Goal: Information Seeking & Learning: Learn about a topic

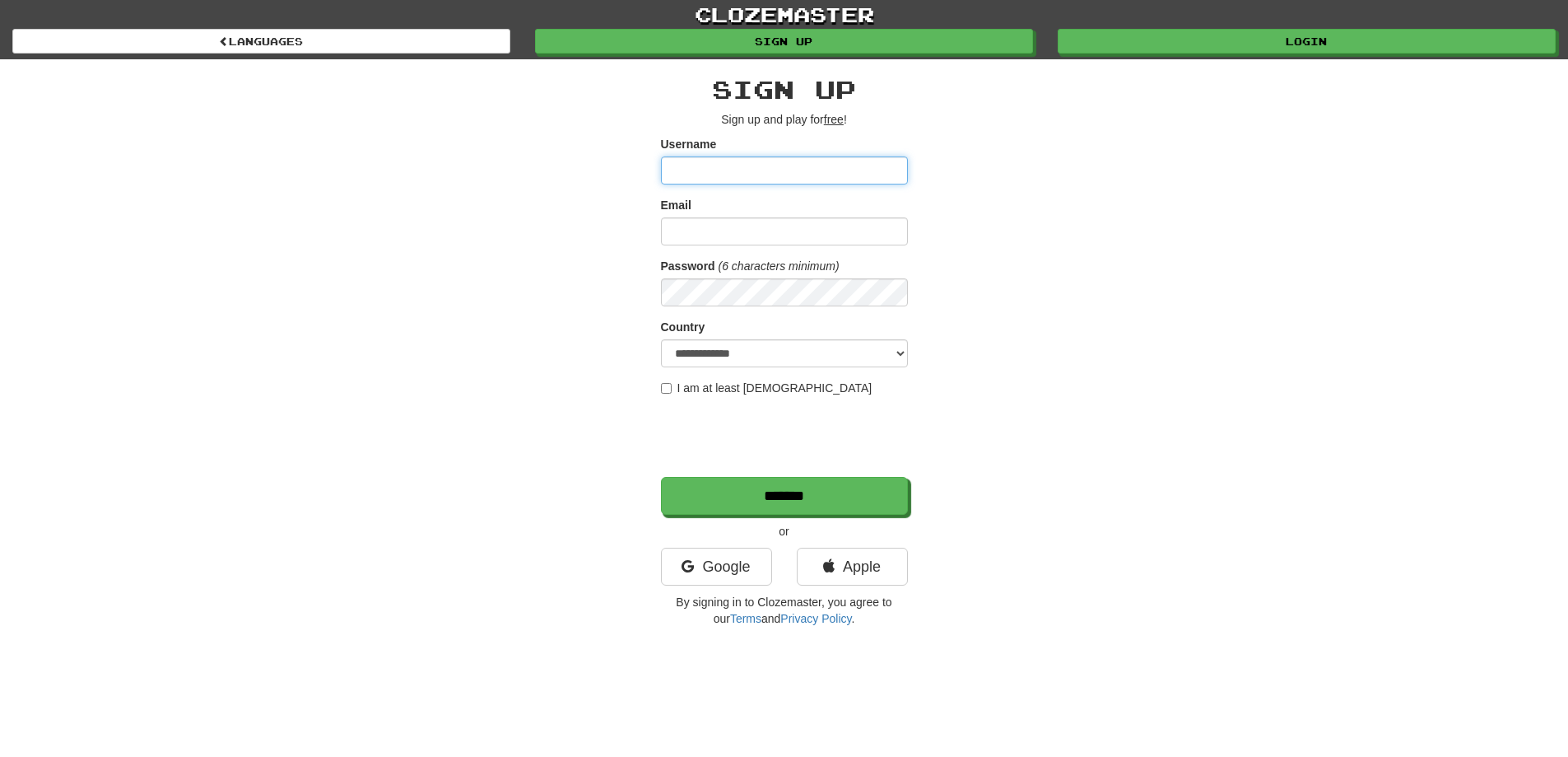
click at [784, 174] on input "Username" at bounding box center [784, 170] width 247 height 28
click at [725, 580] on link "Google" at bounding box center [716, 566] width 111 height 37
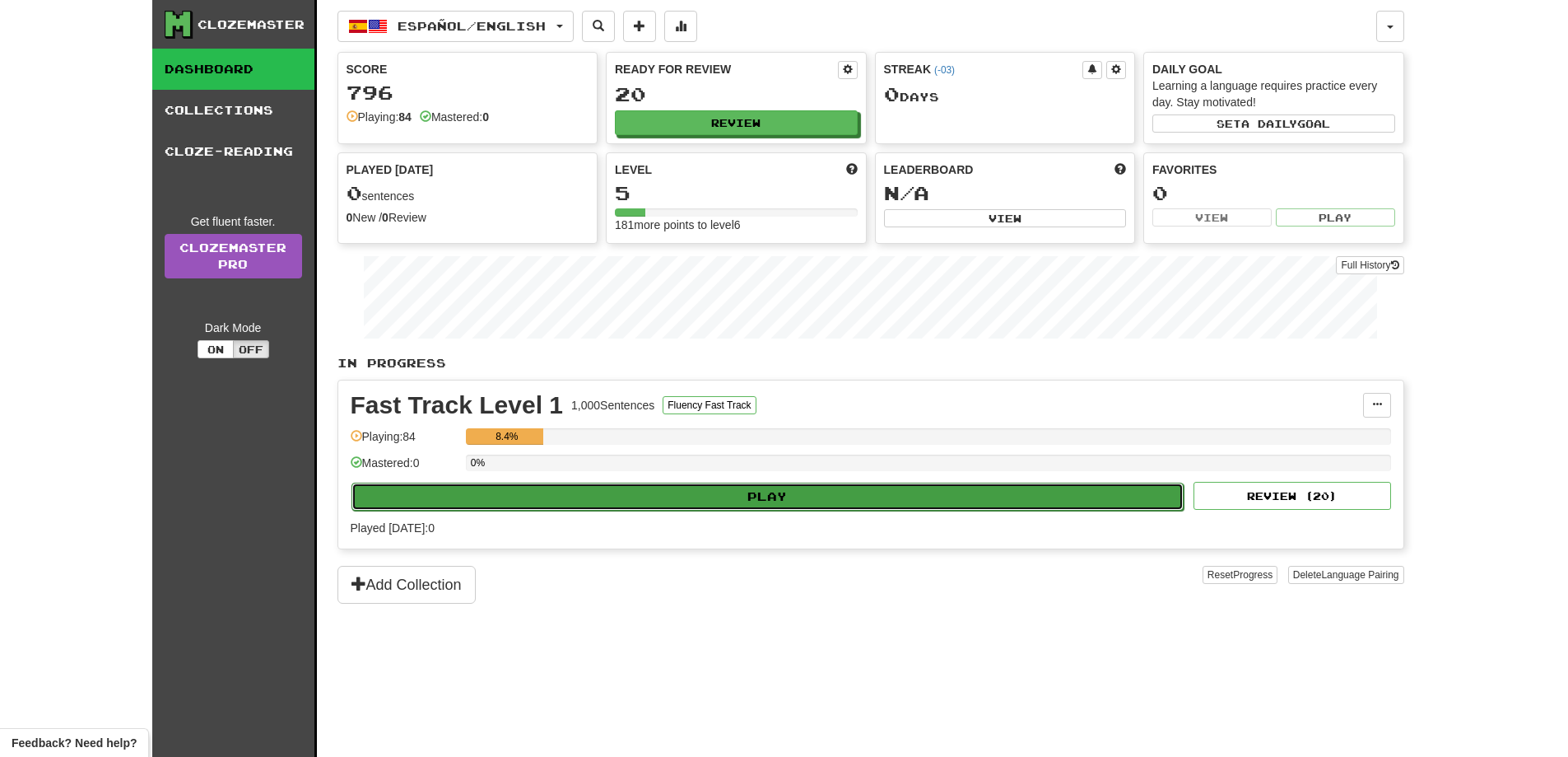
click at [754, 497] on button "Play" at bounding box center [768, 496] width 833 height 28
select select "**"
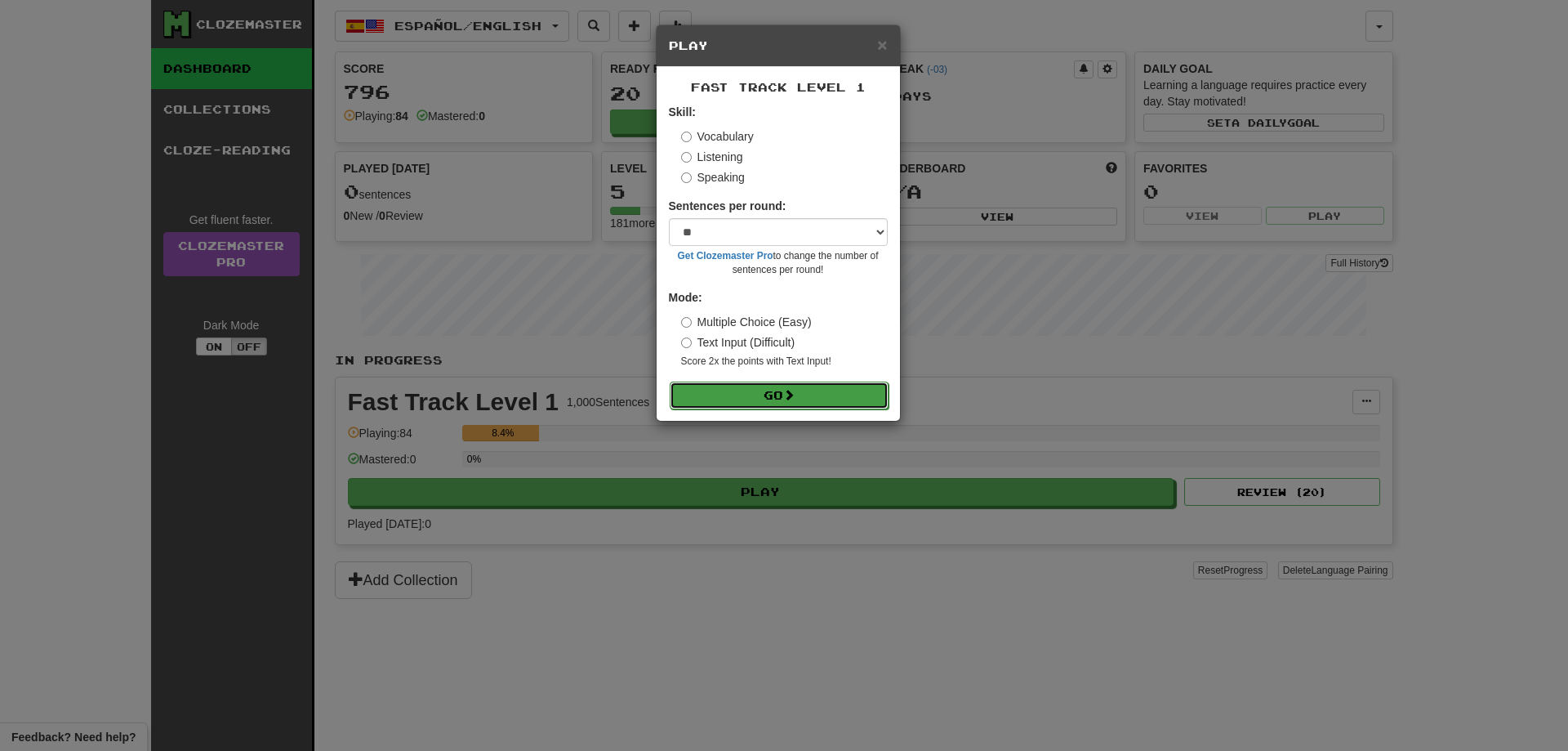
click at [786, 396] on button "Go" at bounding box center [779, 395] width 219 height 28
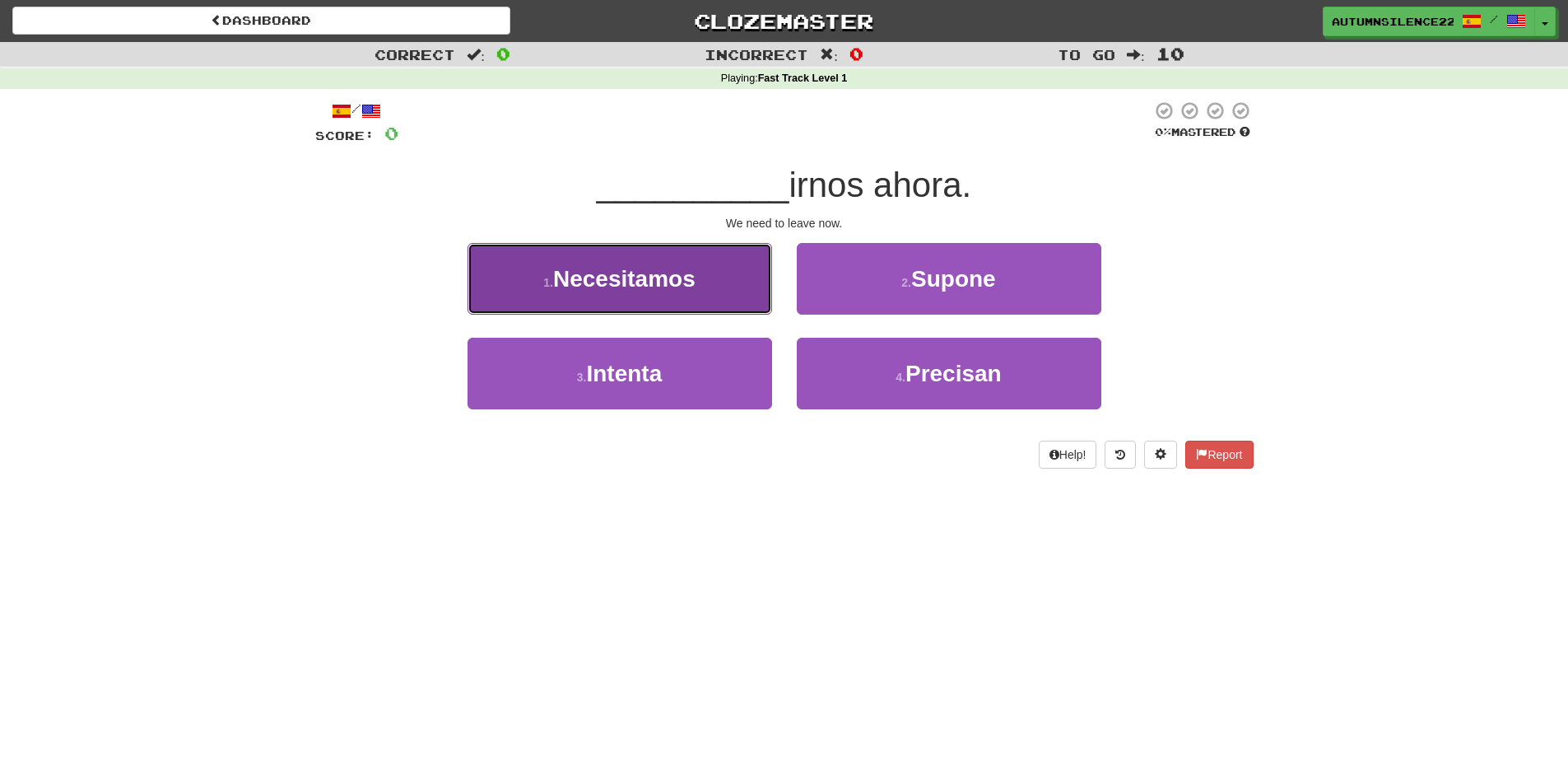
click at [704, 296] on button "1 . Necesitamos" at bounding box center [620, 278] width 305 height 72
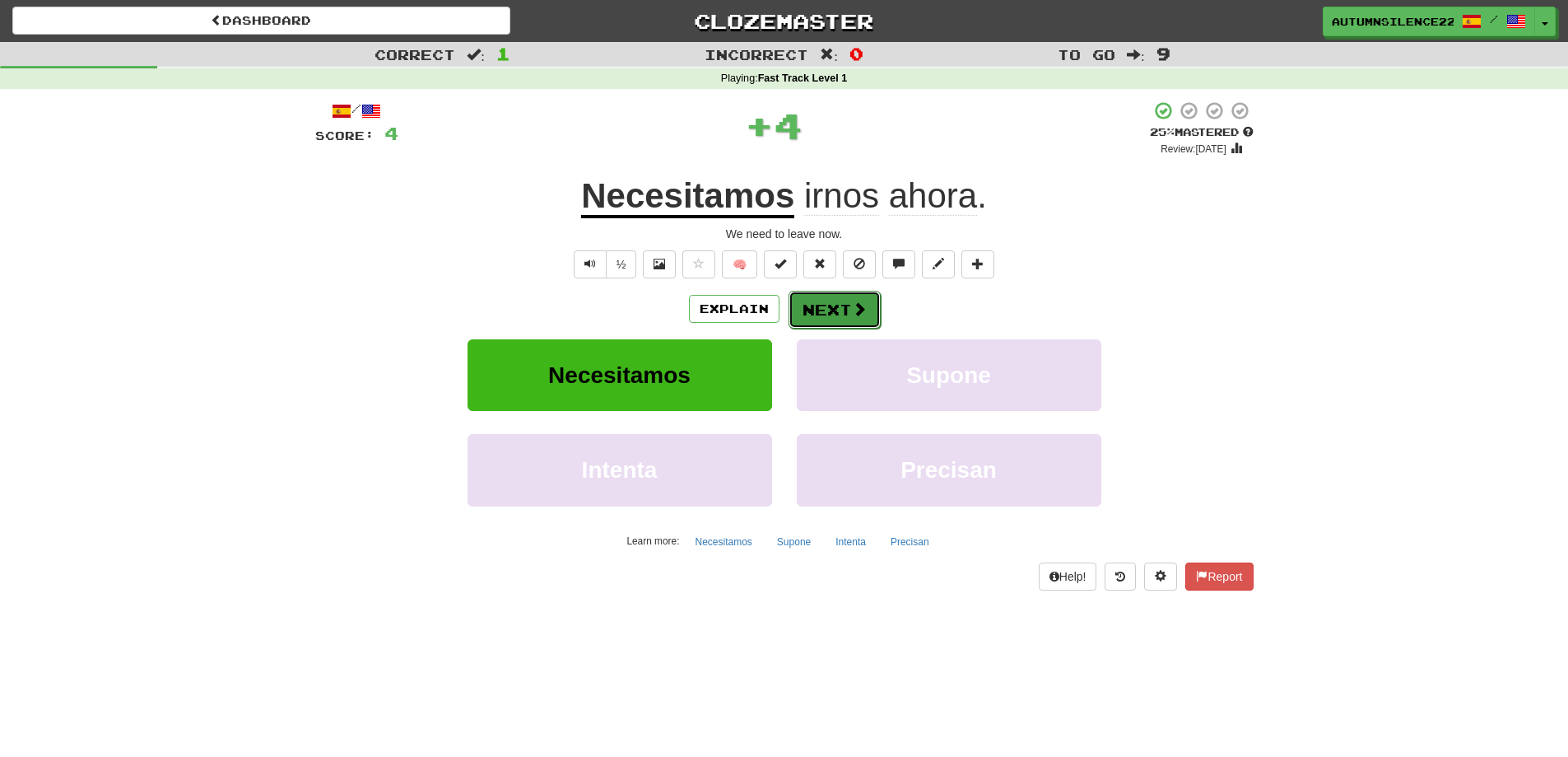
click at [847, 319] on button "Next" at bounding box center [834, 309] width 92 height 37
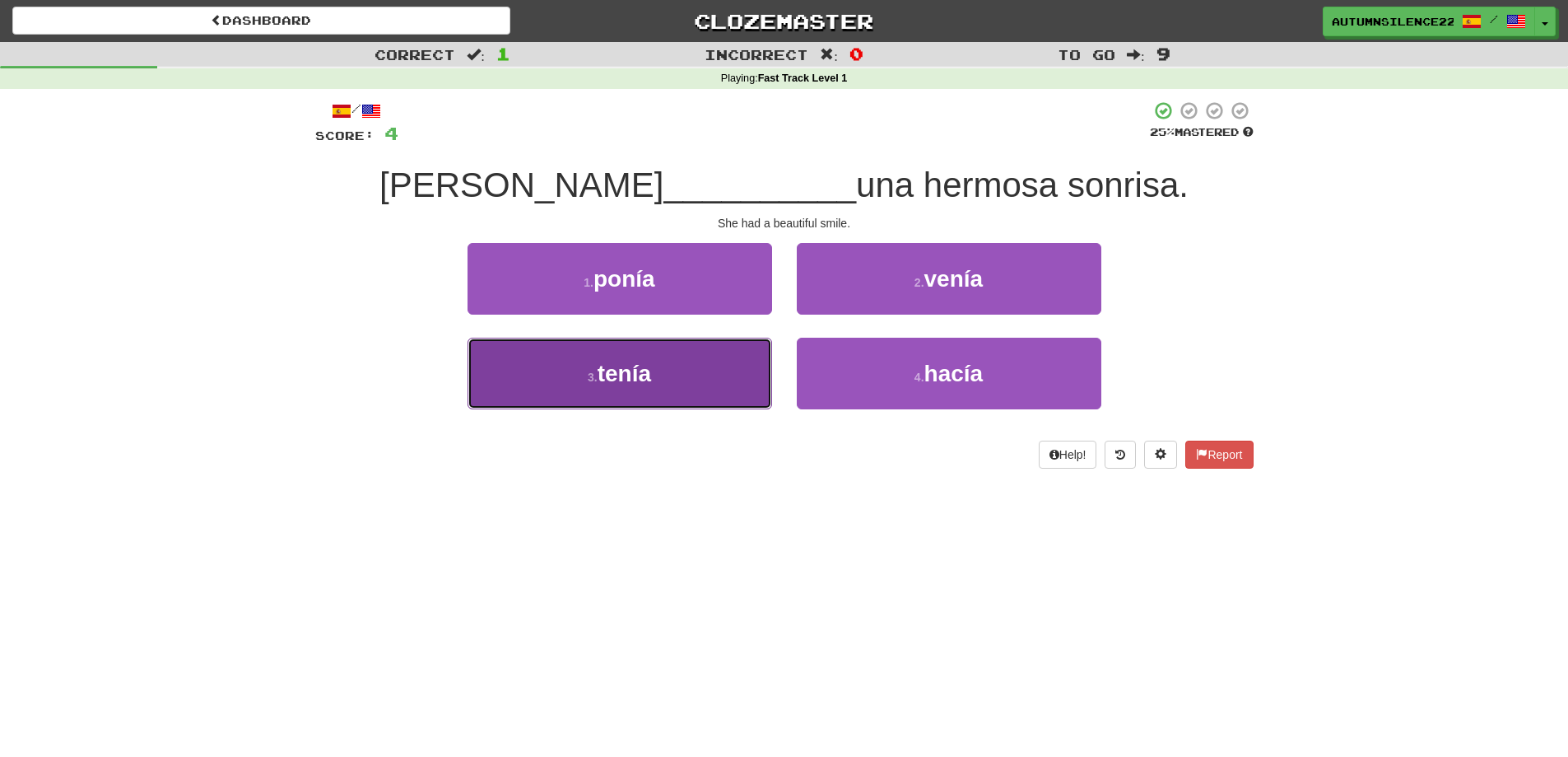
click at [659, 364] on button "3 . tenía" at bounding box center [620, 373] width 305 height 72
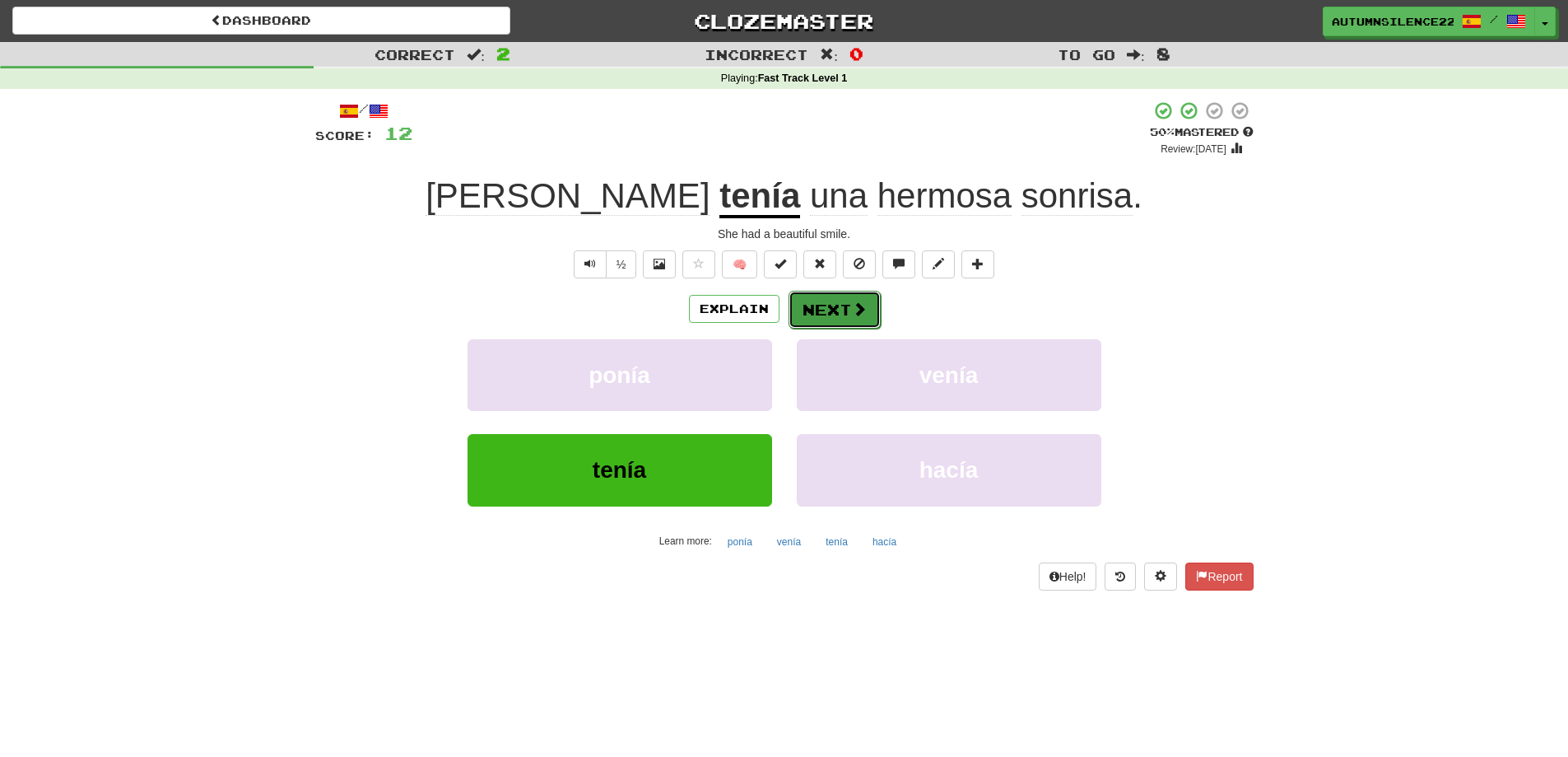
click at [830, 300] on button "Next" at bounding box center [834, 309] width 92 height 37
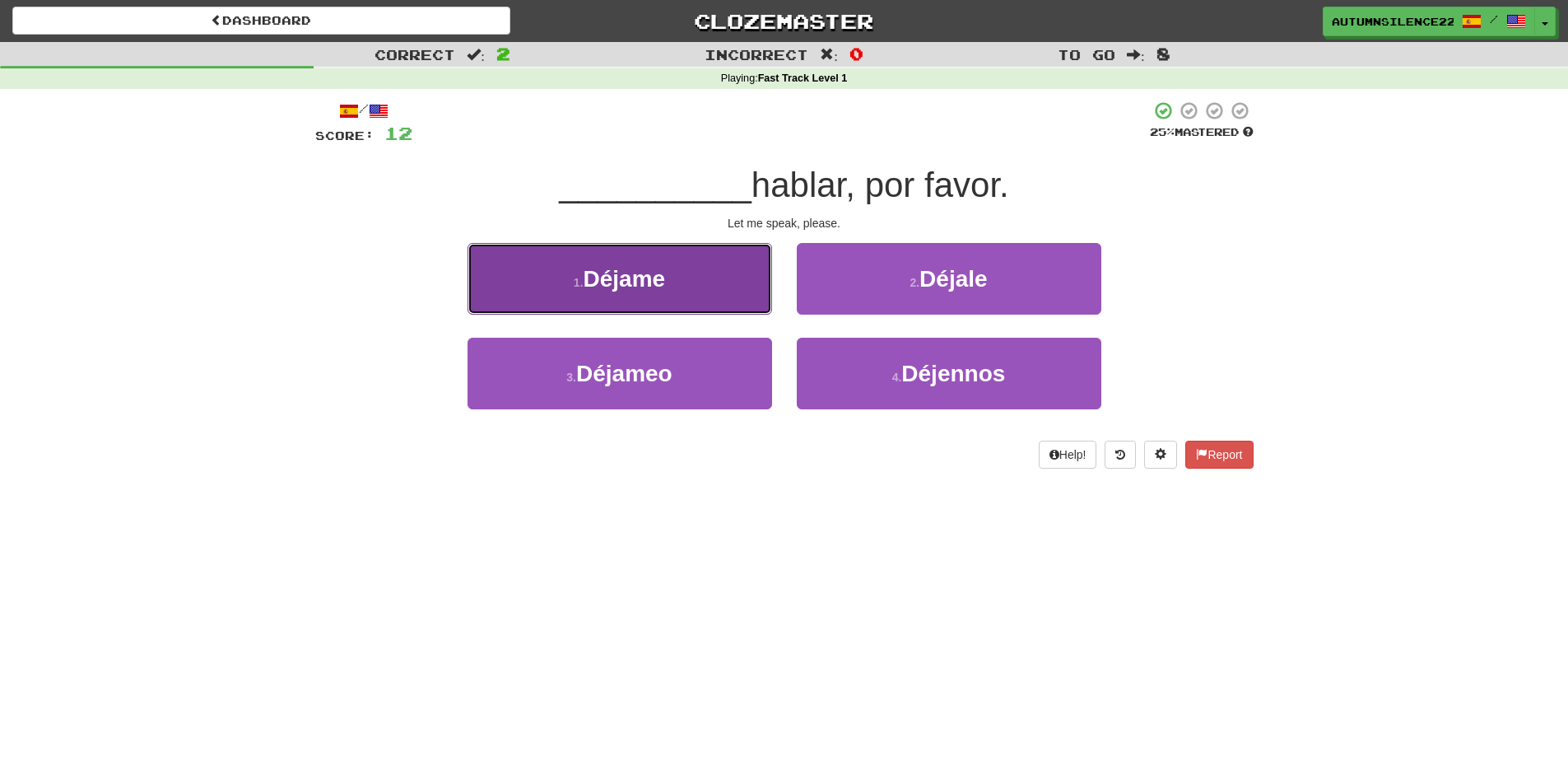
click at [757, 299] on button "1 . [GEOGRAPHIC_DATA]" at bounding box center [620, 278] width 305 height 72
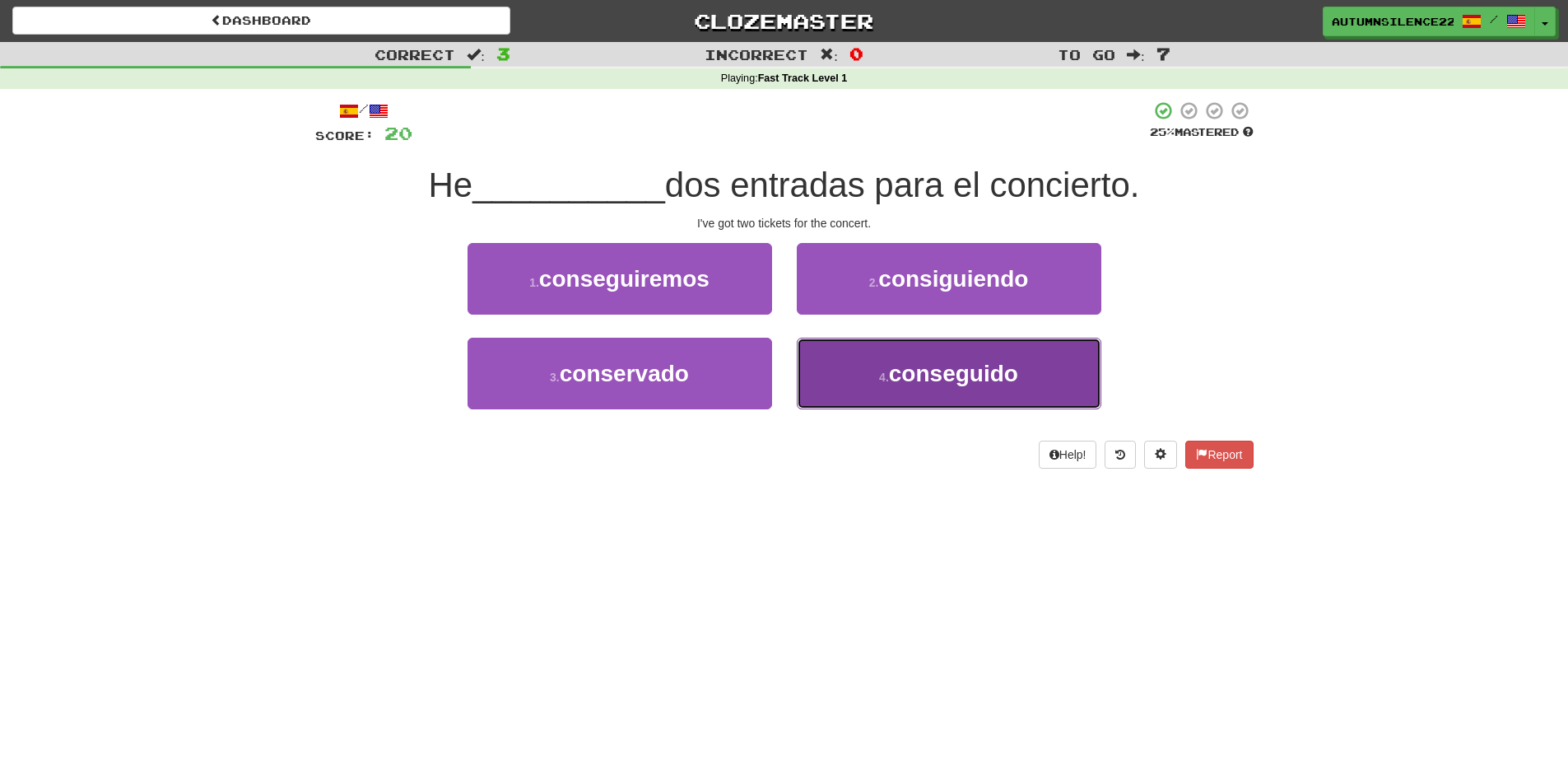
click at [870, 364] on button "4 . conseguido" at bounding box center [949, 373] width 305 height 72
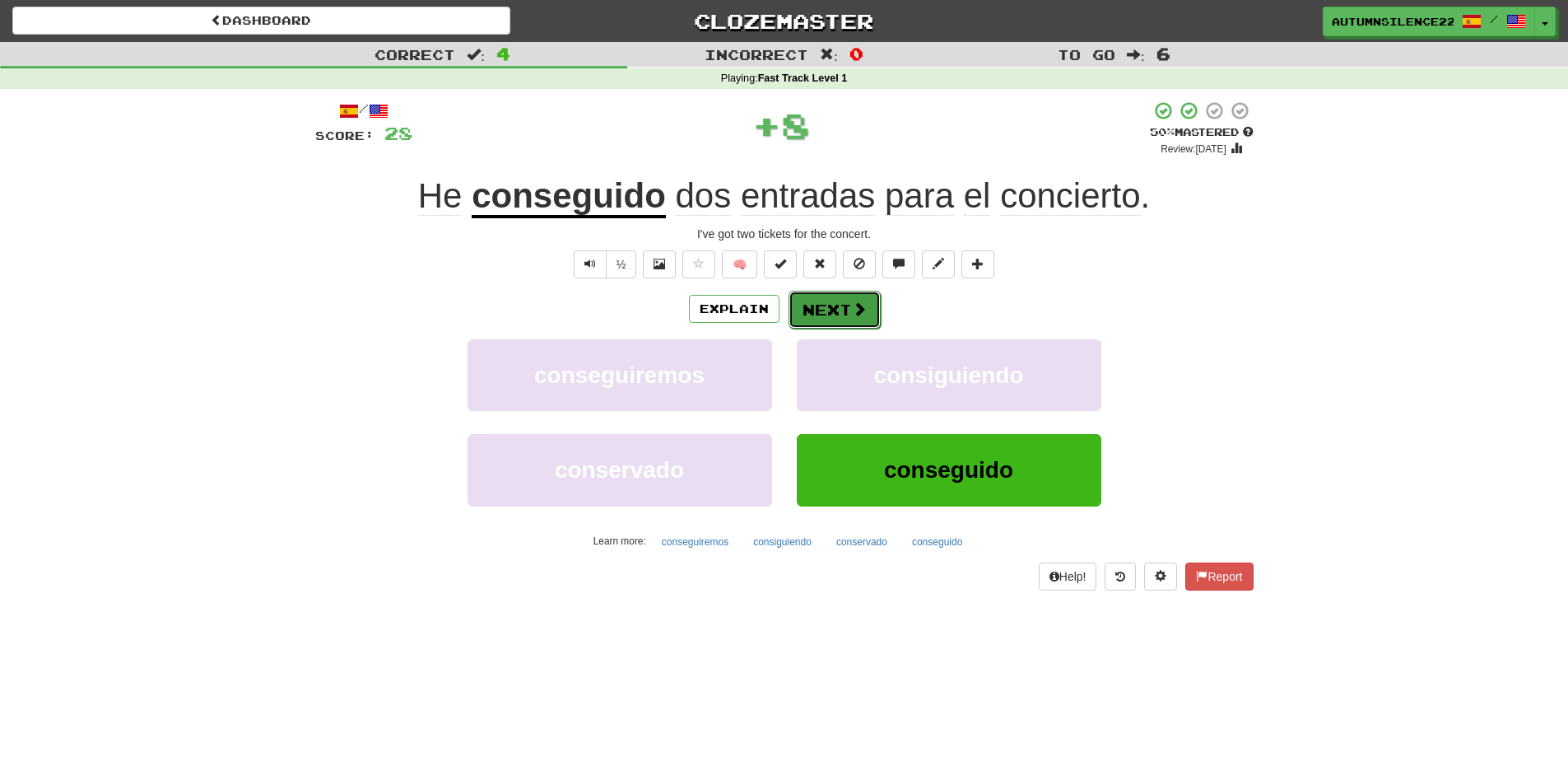
click at [827, 291] on button "Next" at bounding box center [834, 309] width 92 height 37
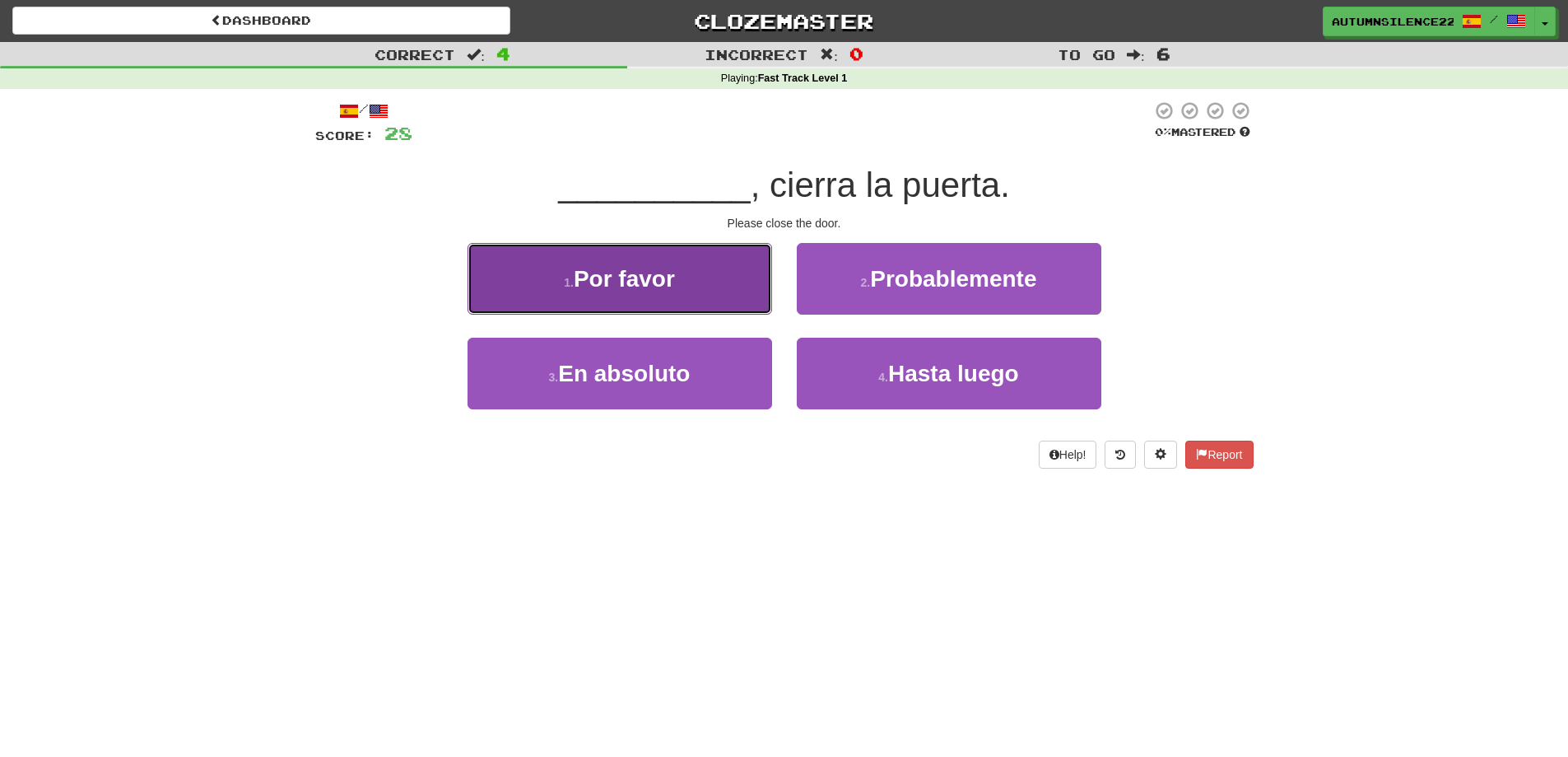
click at [654, 285] on span "Por favor" at bounding box center [624, 278] width 102 height 26
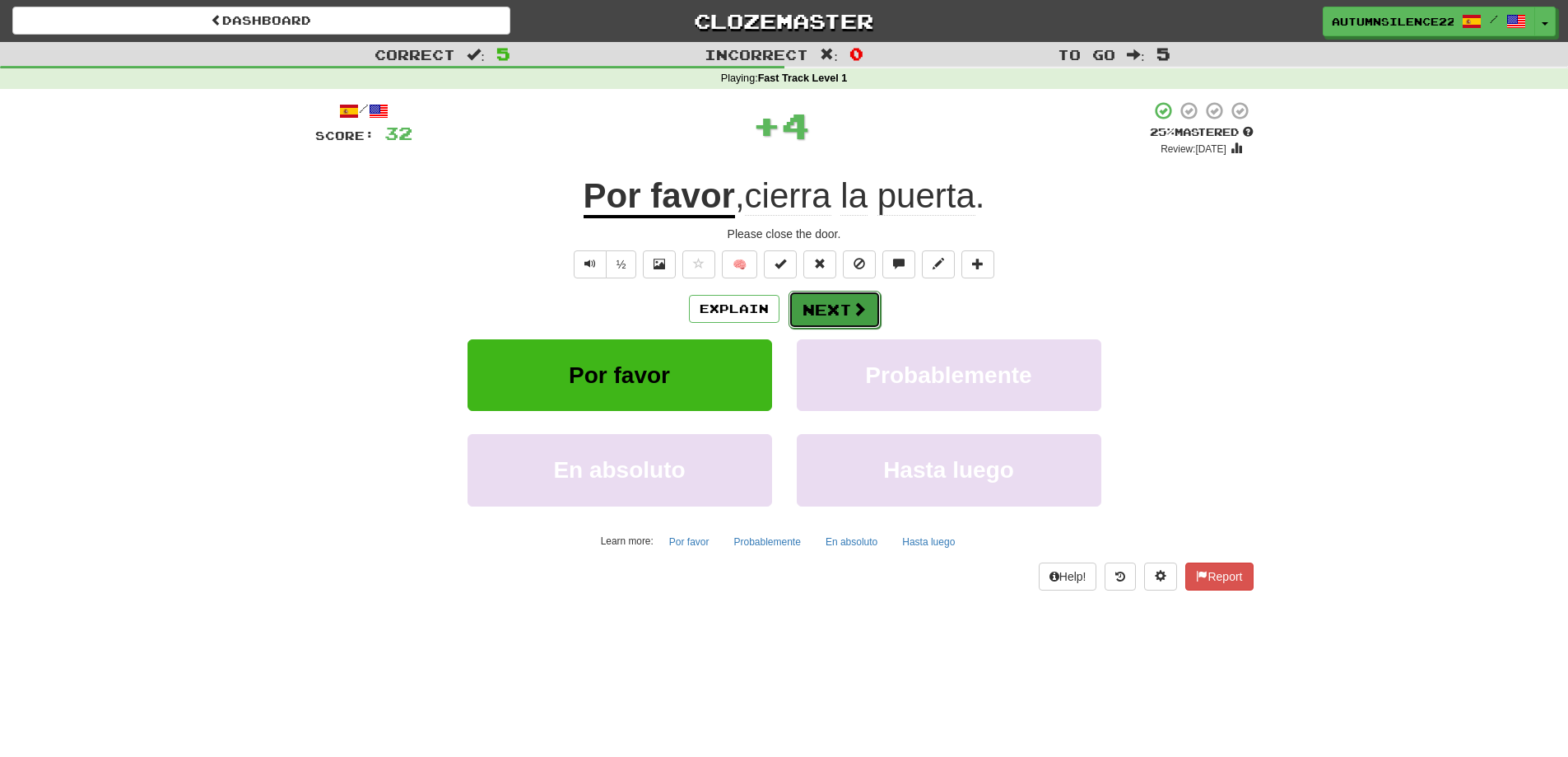
click at [853, 301] on span at bounding box center [859, 308] width 14 height 14
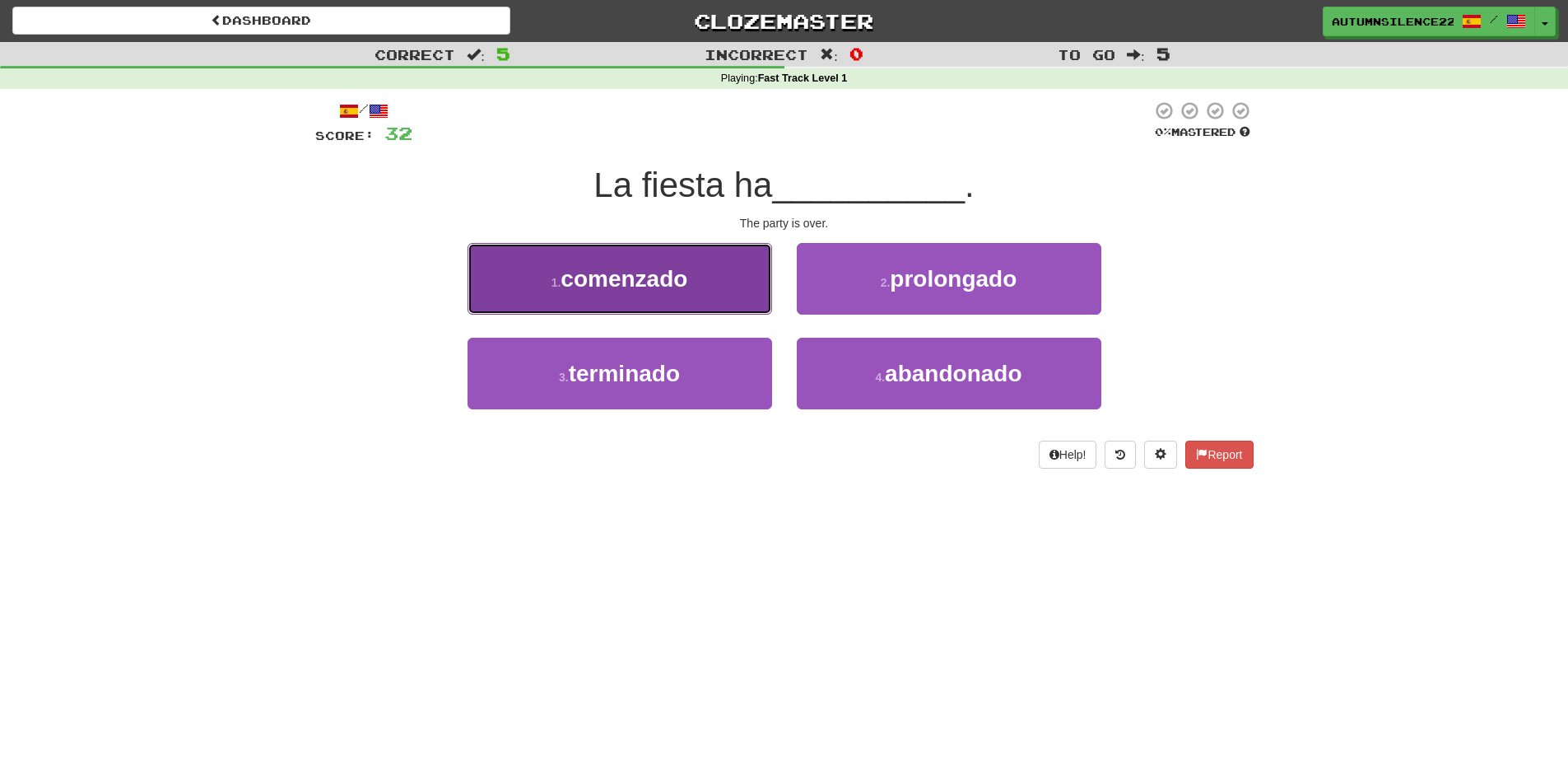
click at [646, 288] on span "comenzado" at bounding box center [624, 278] width 127 height 26
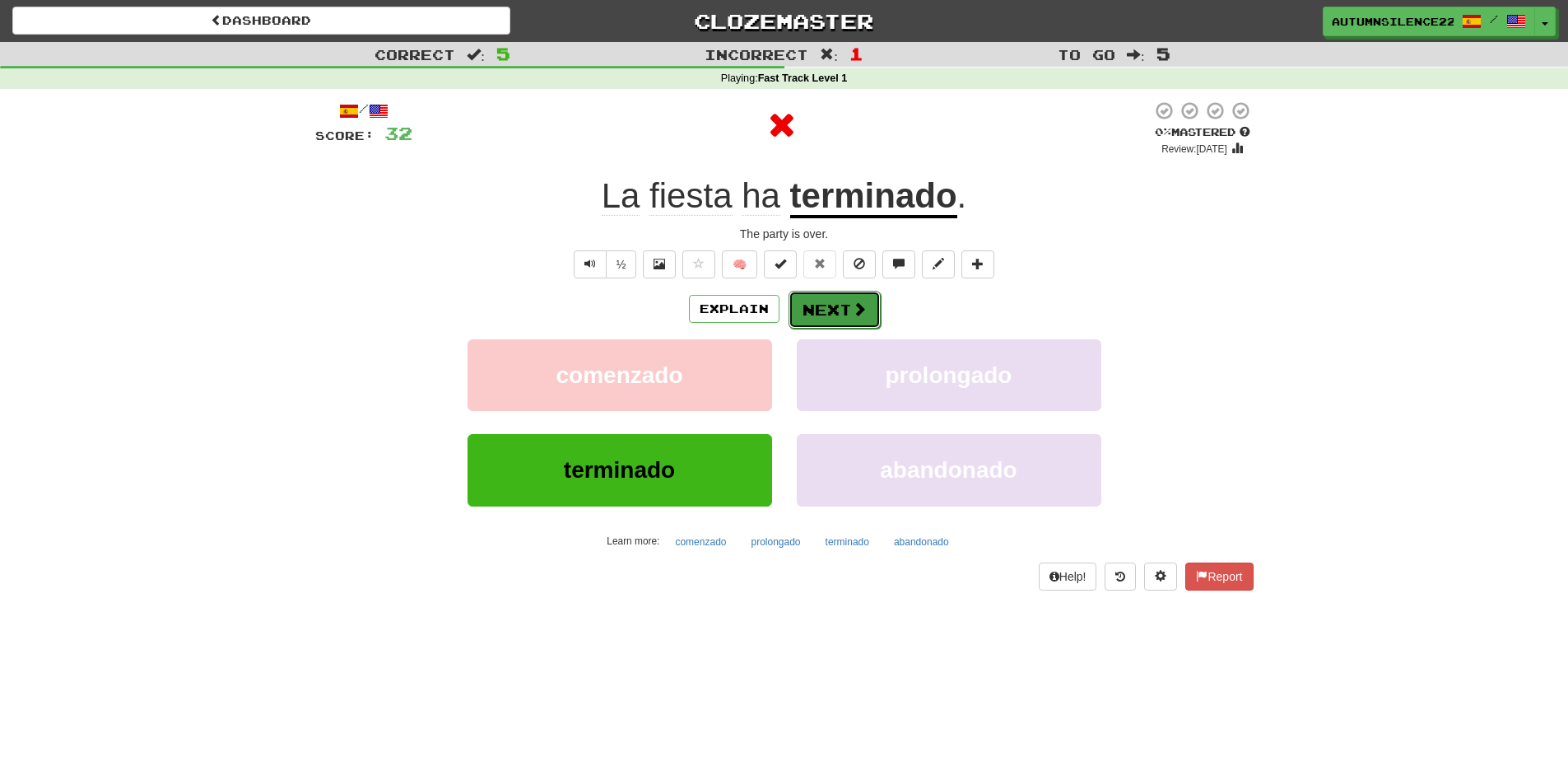
click at [816, 298] on button "Next" at bounding box center [834, 309] width 92 height 37
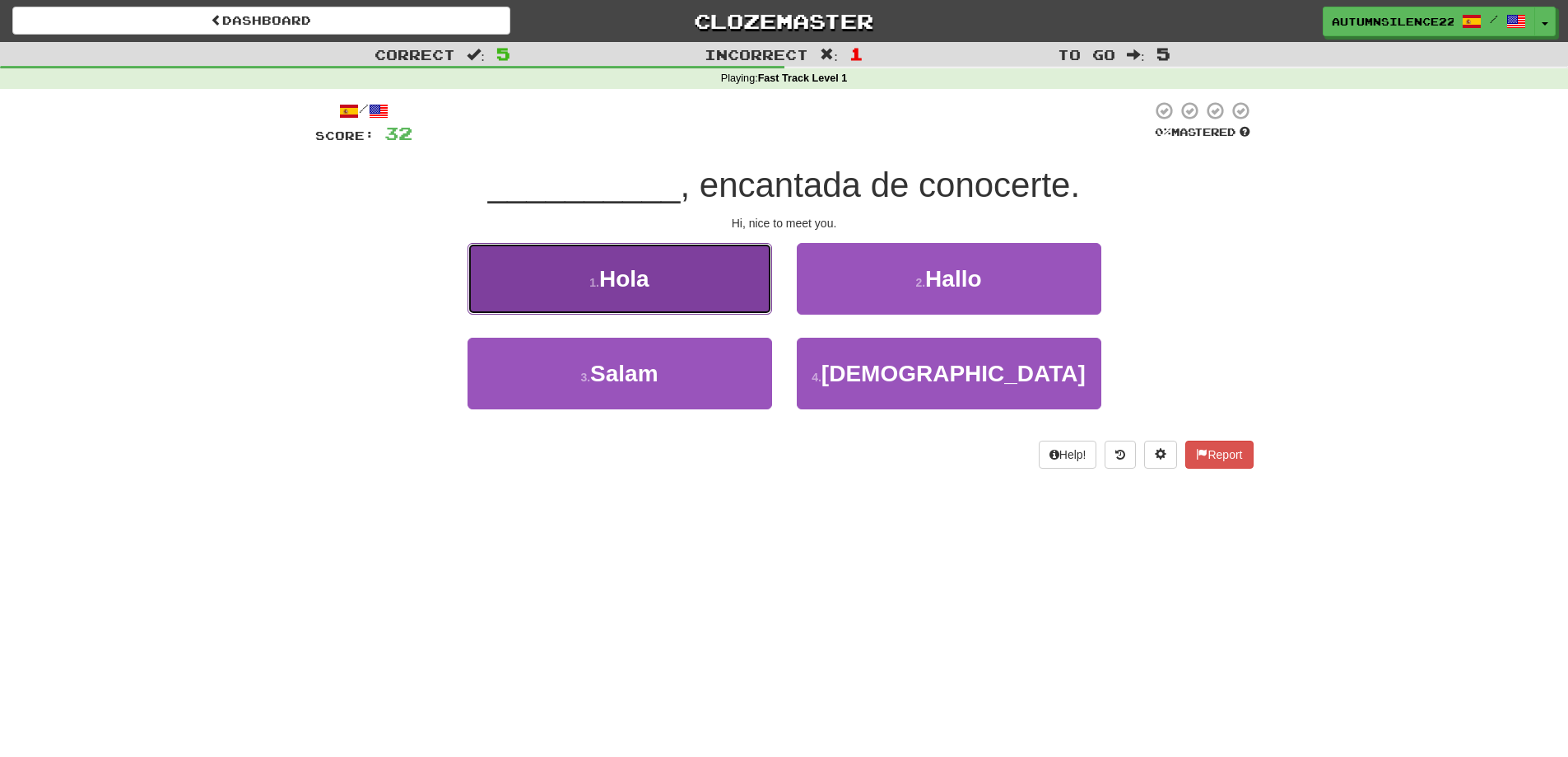
click at [686, 299] on button "1 . [GEOGRAPHIC_DATA]" at bounding box center [620, 278] width 305 height 72
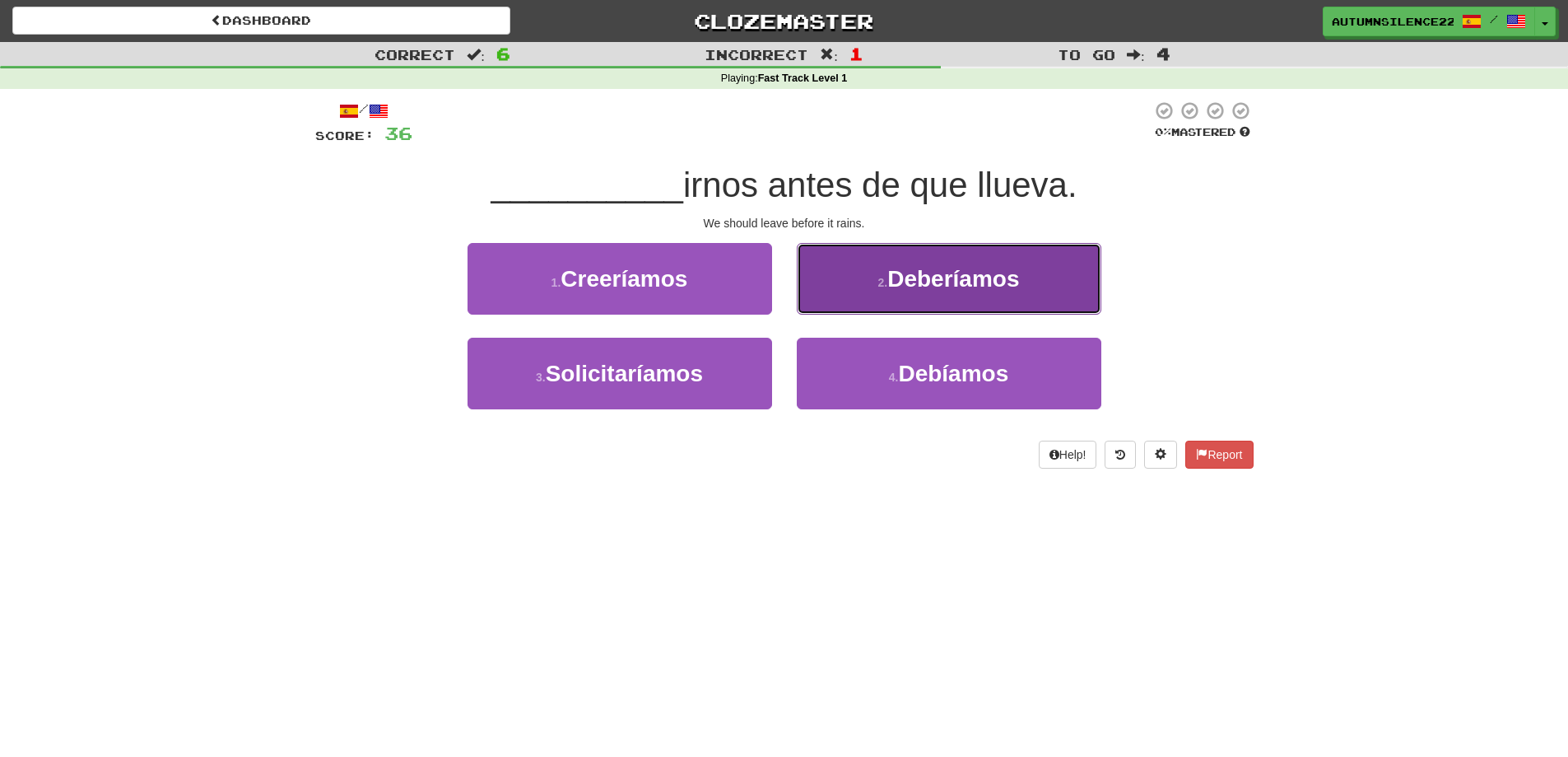
click at [978, 295] on button "2 . Deberíamos" at bounding box center [949, 278] width 305 height 72
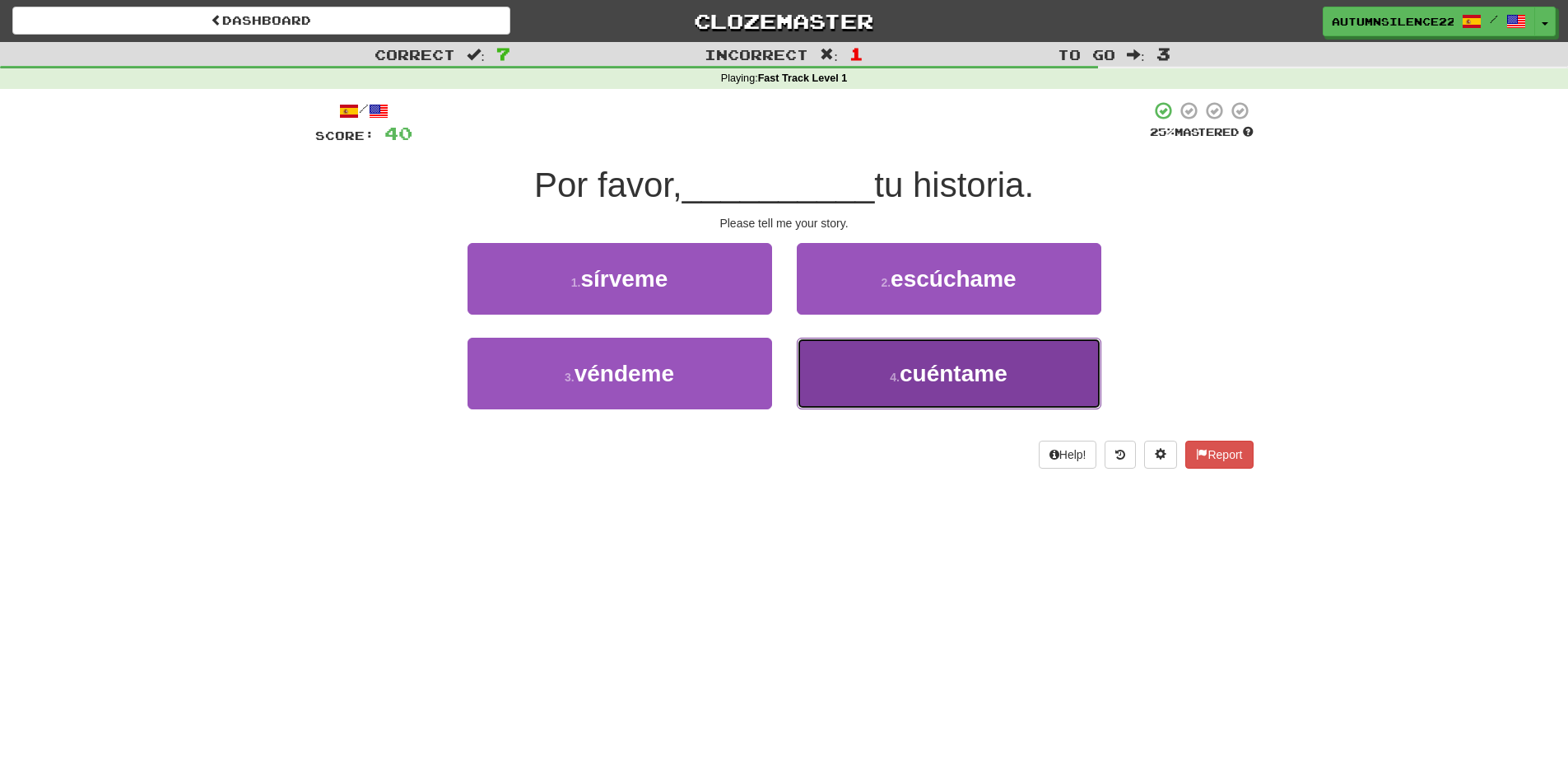
click at [834, 358] on button "4 . cuéntame" at bounding box center [949, 373] width 305 height 72
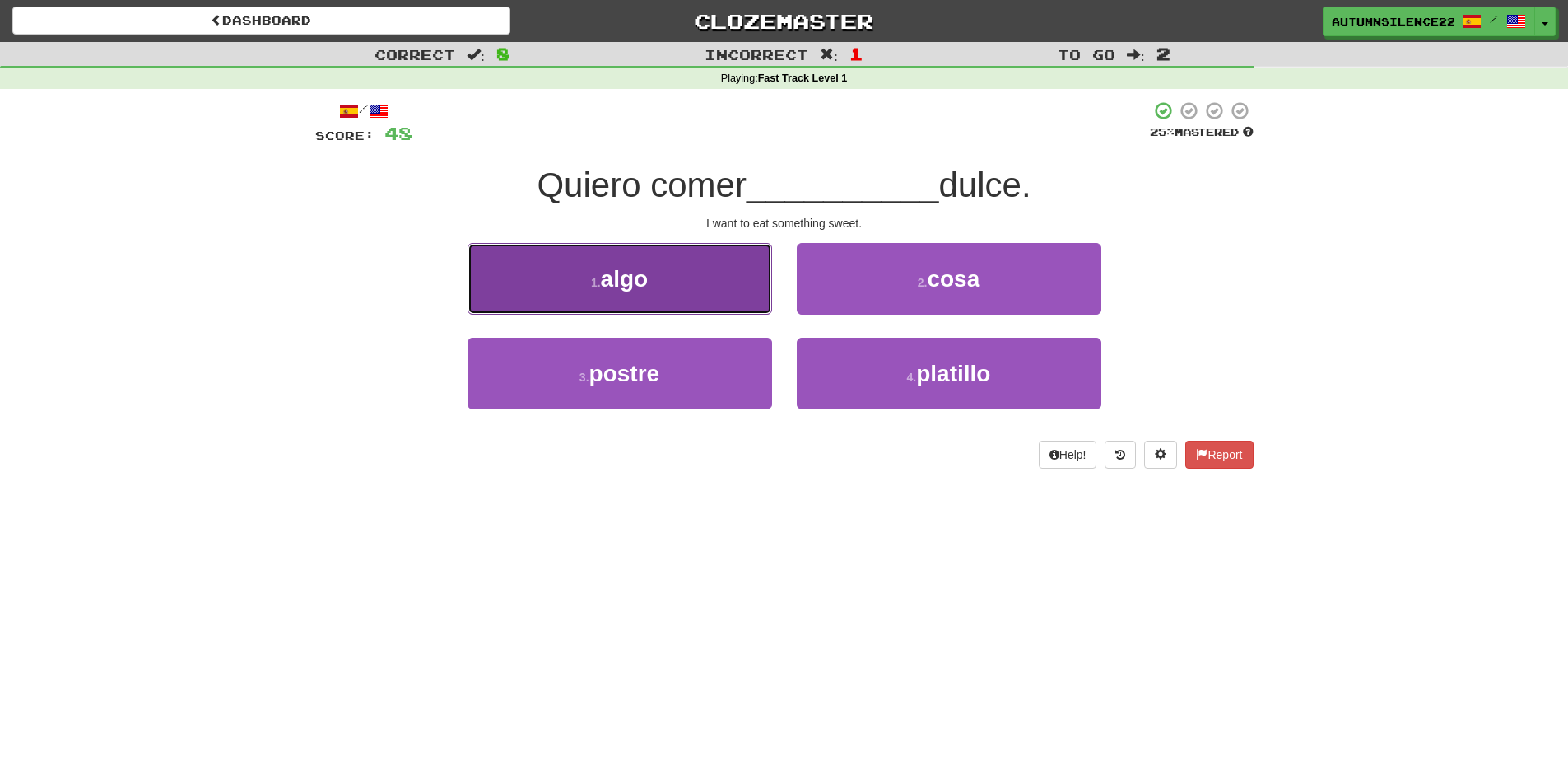
click at [683, 263] on button "1 . algo" at bounding box center [620, 278] width 305 height 72
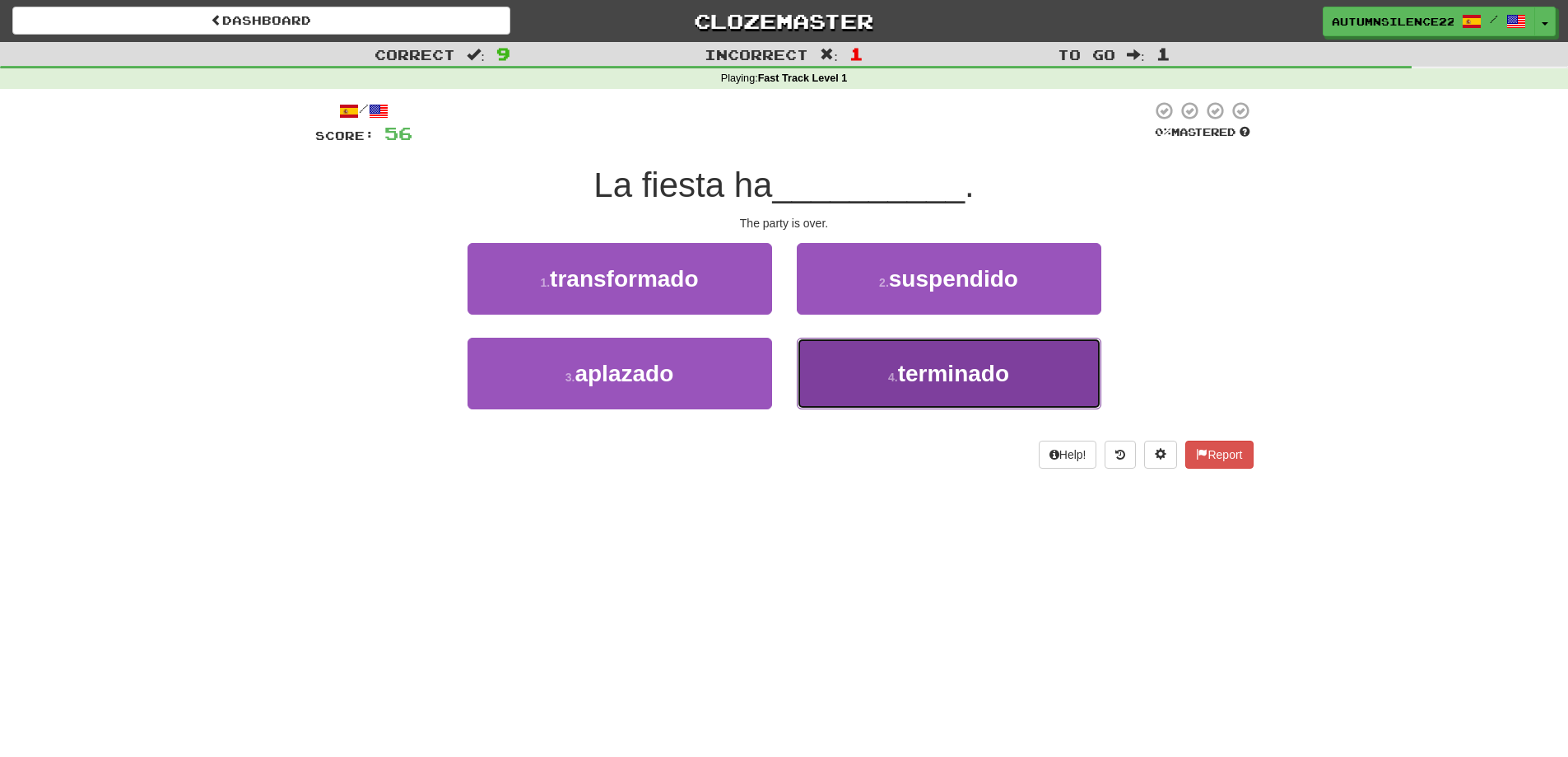
click at [1004, 385] on span "terminado" at bounding box center [954, 373] width 111 height 26
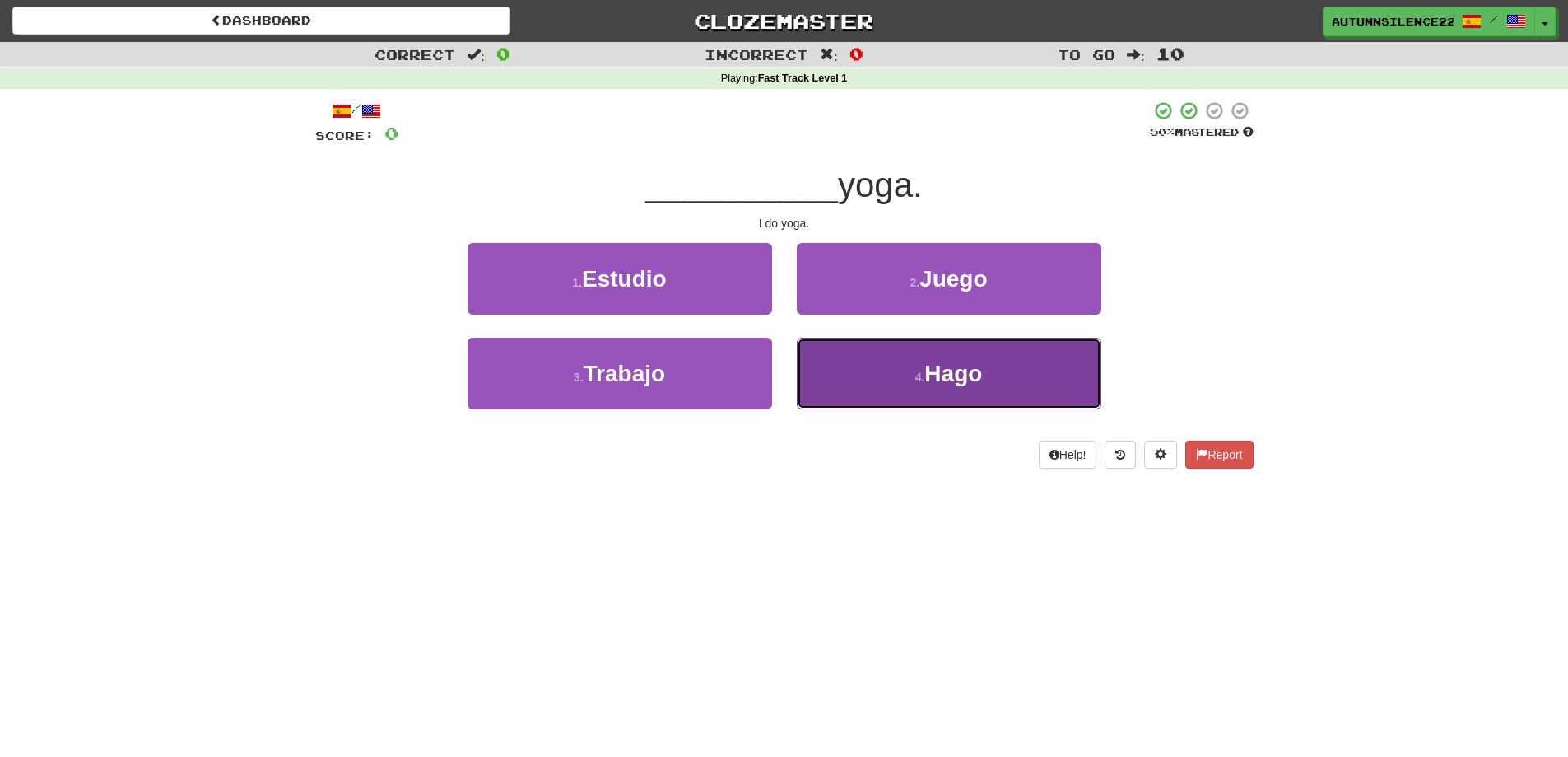
click at [870, 362] on button "4 . Hago" at bounding box center [949, 373] width 305 height 72
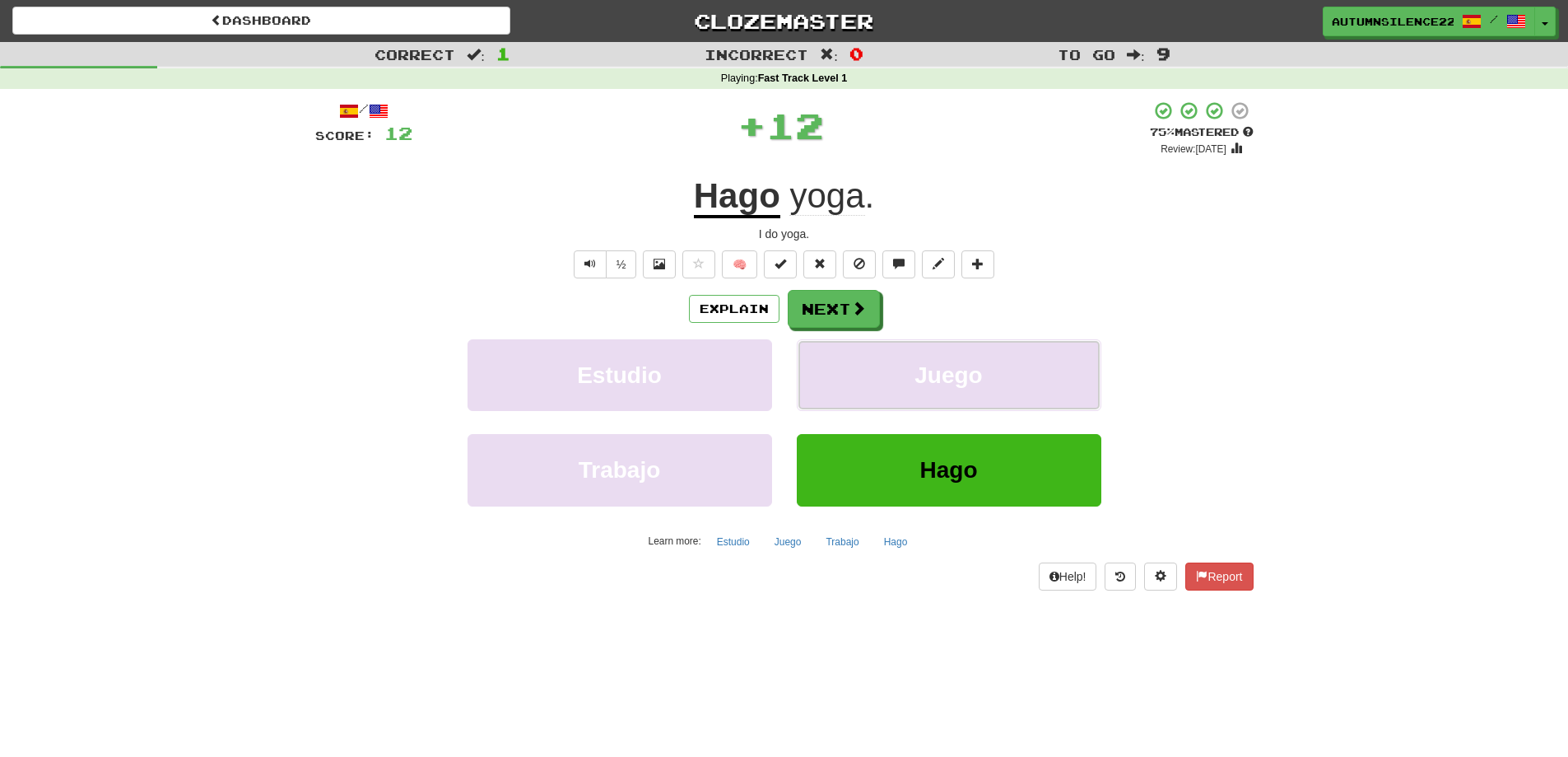
click at [870, 362] on button "Juego" at bounding box center [949, 375] width 305 height 72
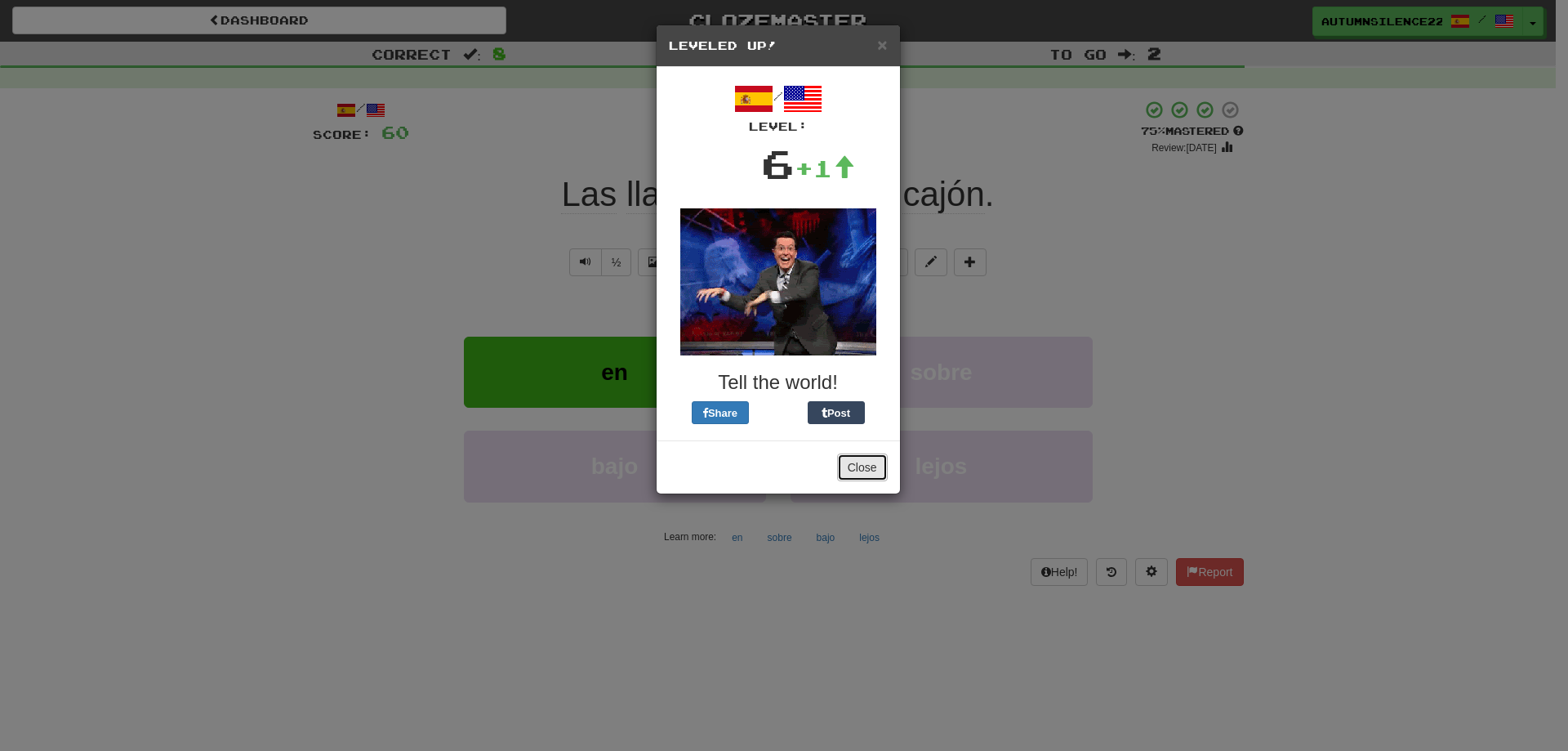
click at [857, 462] on button "Close" at bounding box center [862, 466] width 50 height 28
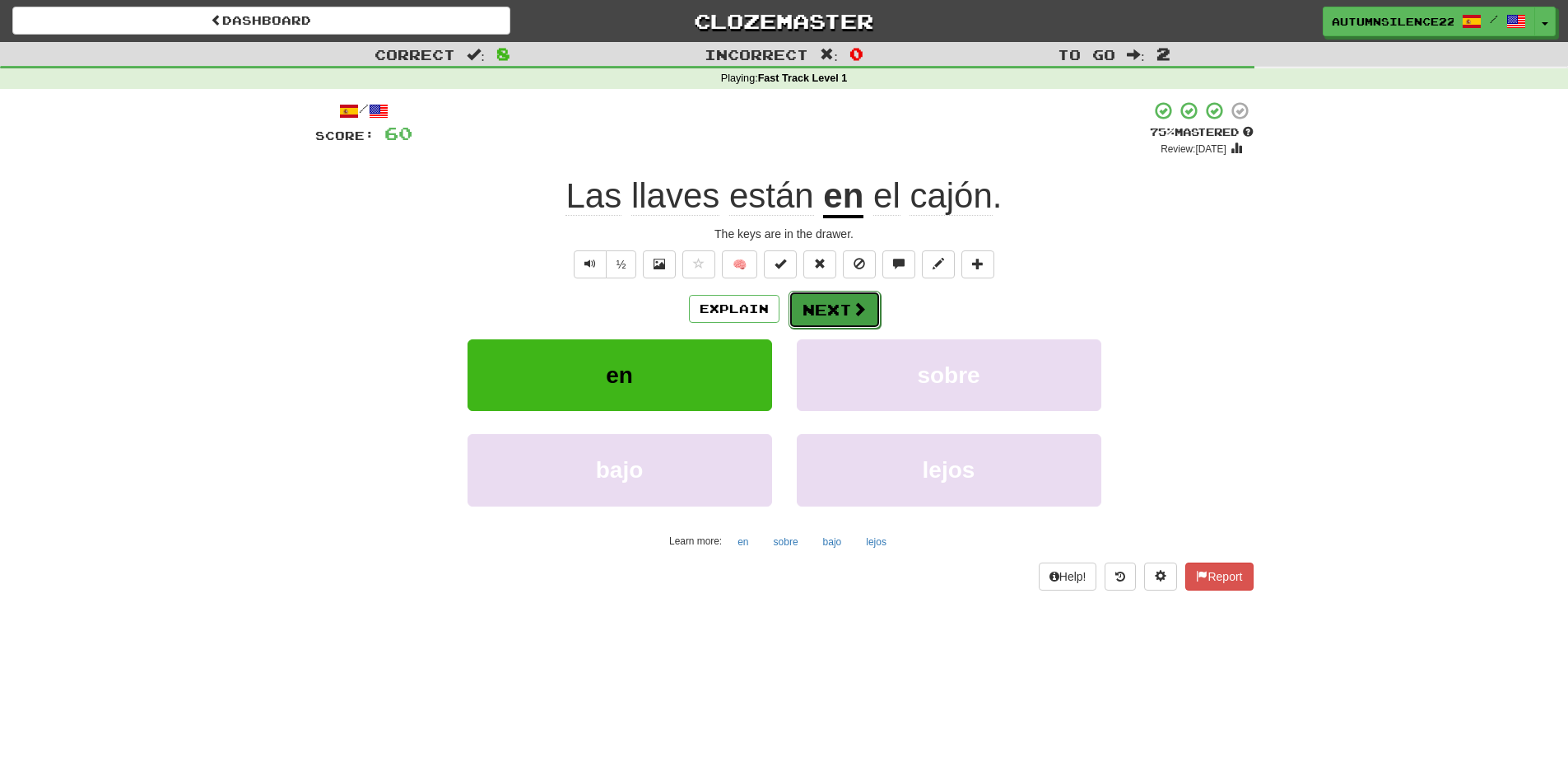
click at [807, 305] on button "Next" at bounding box center [834, 309] width 92 height 37
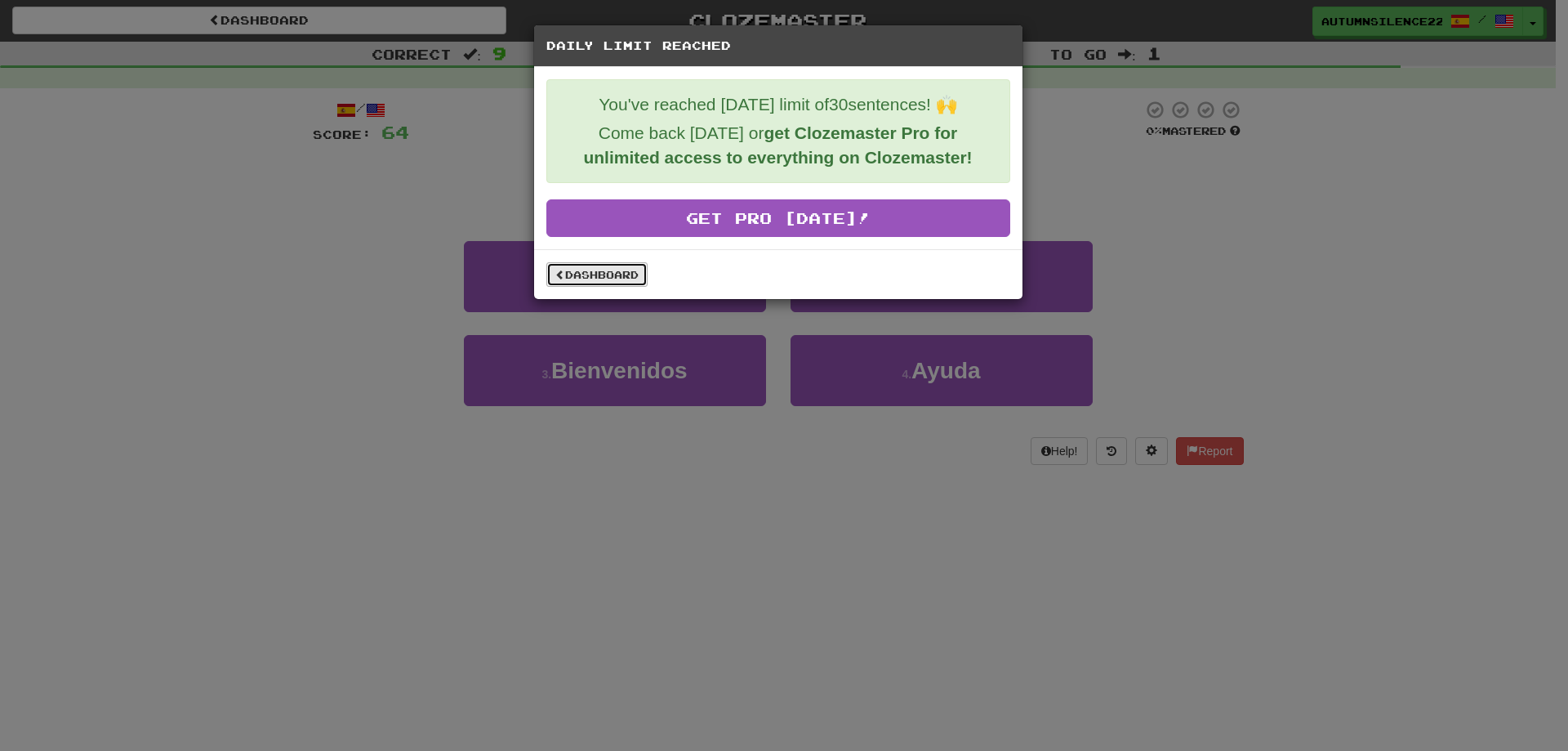
click at [631, 271] on link "Dashboard" at bounding box center [597, 275] width 101 height 25
